Goal: Navigation & Orientation: Find specific page/section

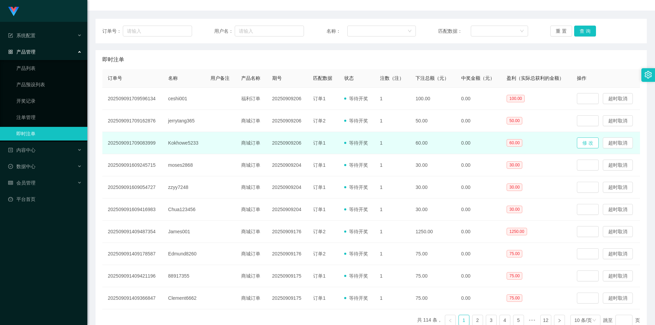
scroll to position [106, 0]
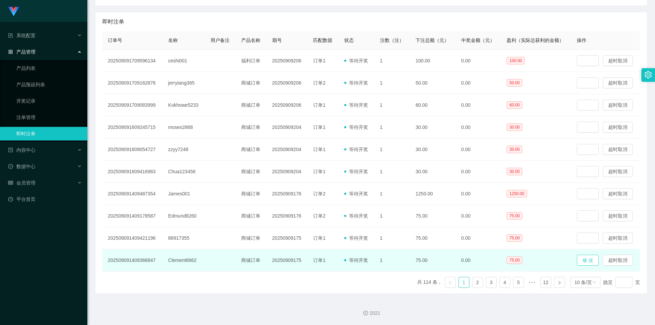
click at [587, 261] on button "修 改" at bounding box center [588, 260] width 22 height 11
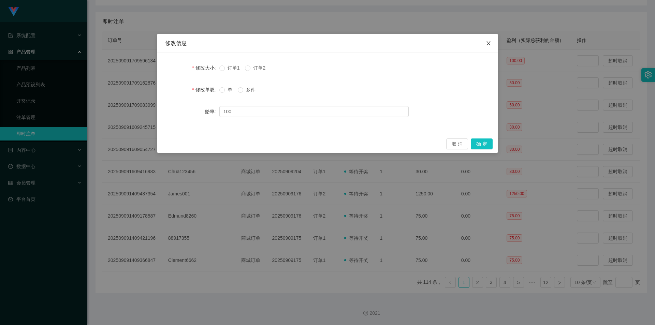
click at [488, 42] on icon "图标: close" at bounding box center [488, 43] width 5 height 5
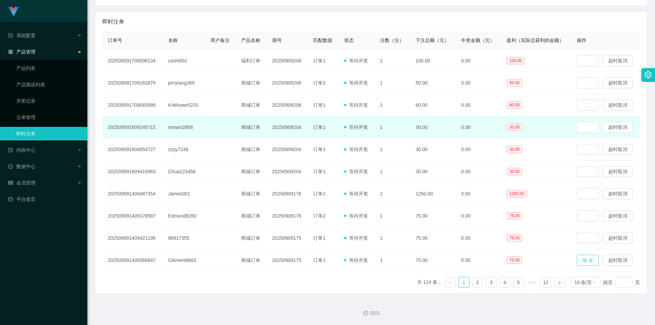
scroll to position [4, 0]
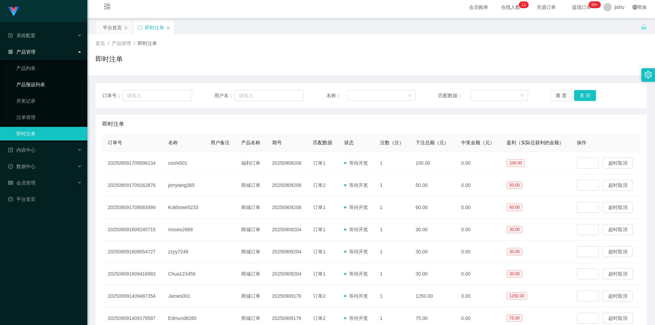
click at [39, 85] on link "产品预设列表" at bounding box center [49, 85] width 66 height 14
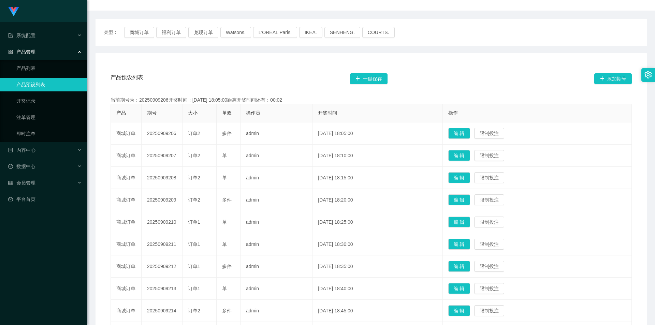
scroll to position [34, 0]
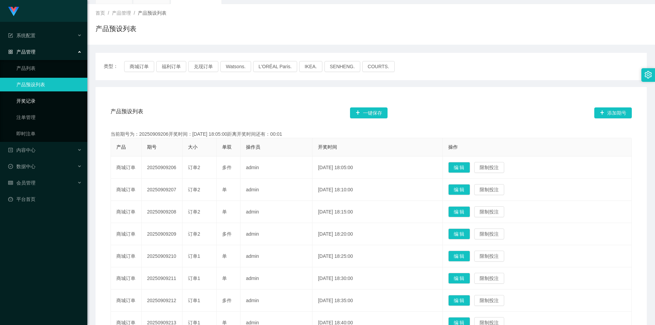
click at [28, 98] on link "开奖记录" at bounding box center [49, 101] width 66 height 14
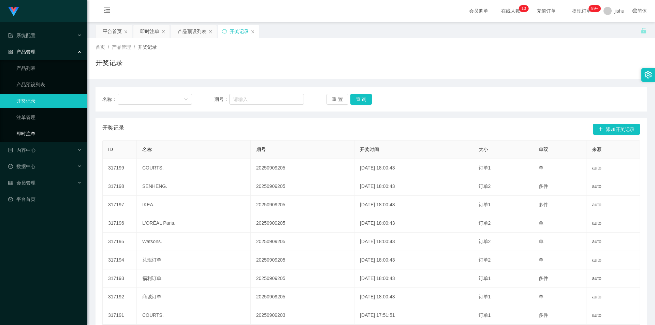
click at [30, 131] on link "即时注单" at bounding box center [49, 134] width 66 height 14
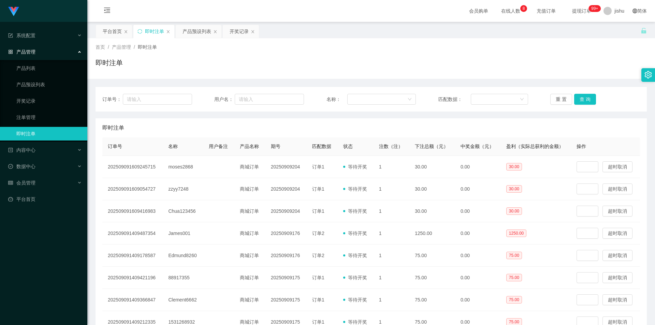
click at [304, 60] on div "即时注单" at bounding box center [371, 66] width 551 height 16
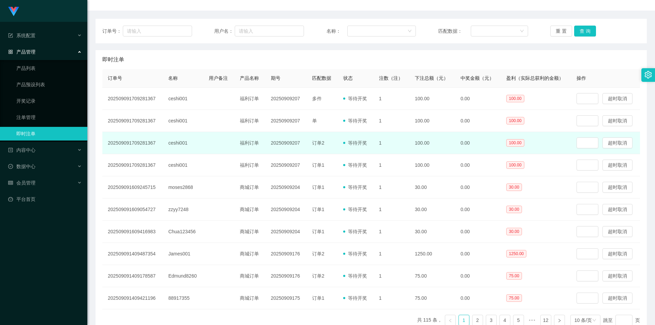
scroll to position [102, 0]
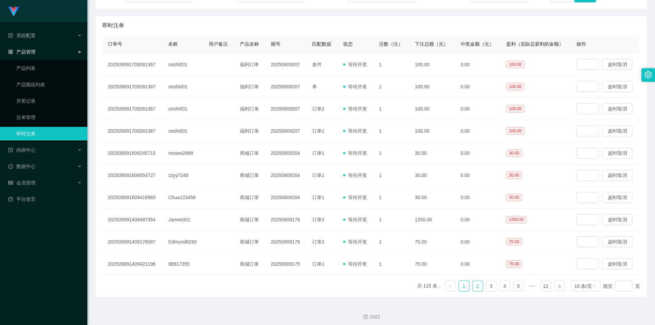
click at [473, 286] on link "2" at bounding box center [478, 286] width 10 height 10
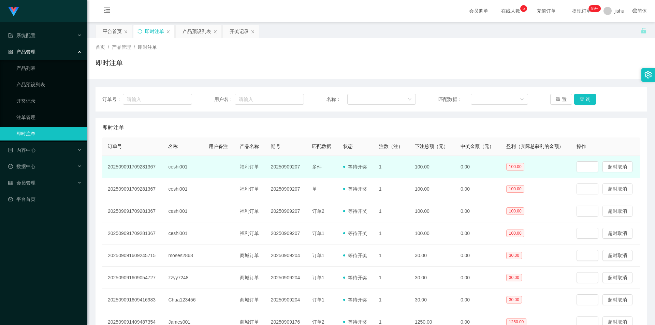
scroll to position [68, 0]
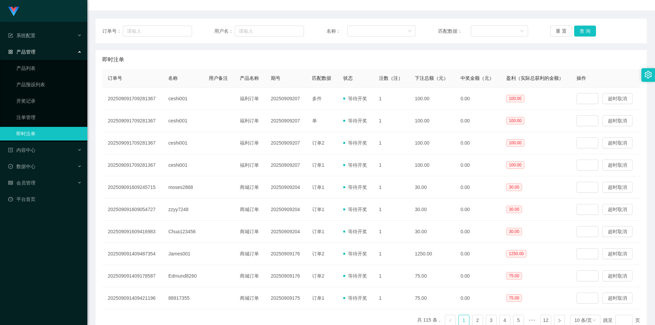
click at [312, 57] on div "即时注单" at bounding box center [371, 59] width 538 height 19
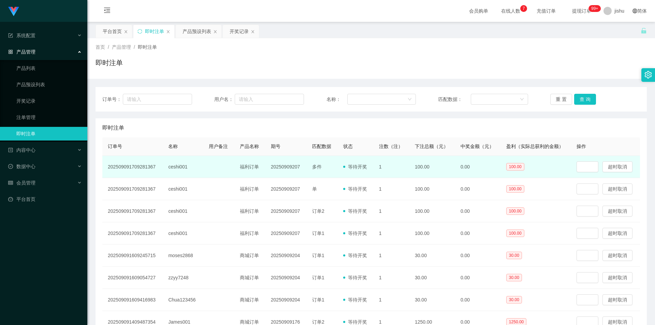
scroll to position [34, 0]
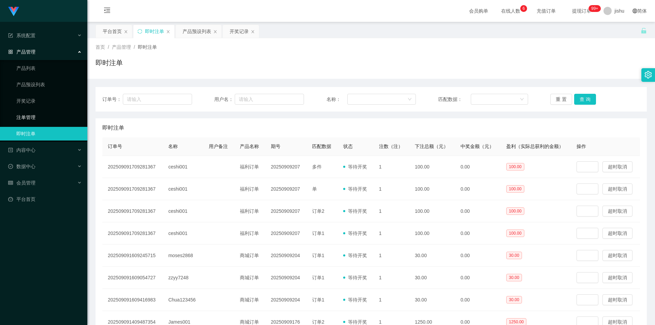
click at [30, 118] on link "注单管理" at bounding box center [49, 118] width 66 height 14
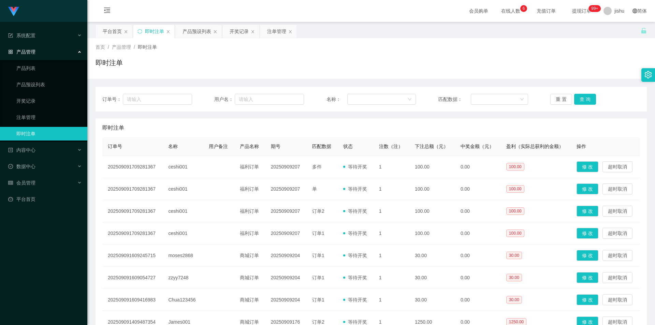
scroll to position [106, 0]
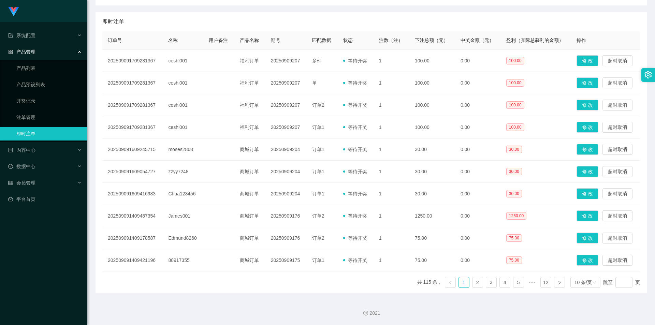
click at [295, 20] on div "即时注单" at bounding box center [371, 21] width 538 height 19
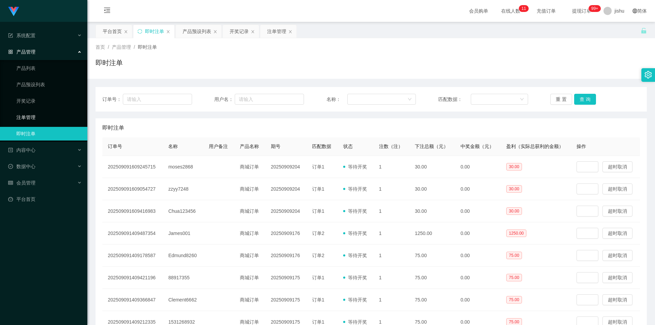
click at [33, 115] on link "注单管理" at bounding box center [49, 118] width 66 height 14
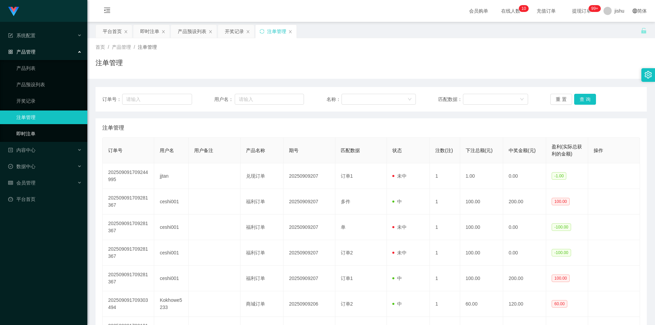
click at [37, 133] on link "即时注单" at bounding box center [49, 134] width 66 height 14
